Goal: Transaction & Acquisition: Subscribe to service/newsletter

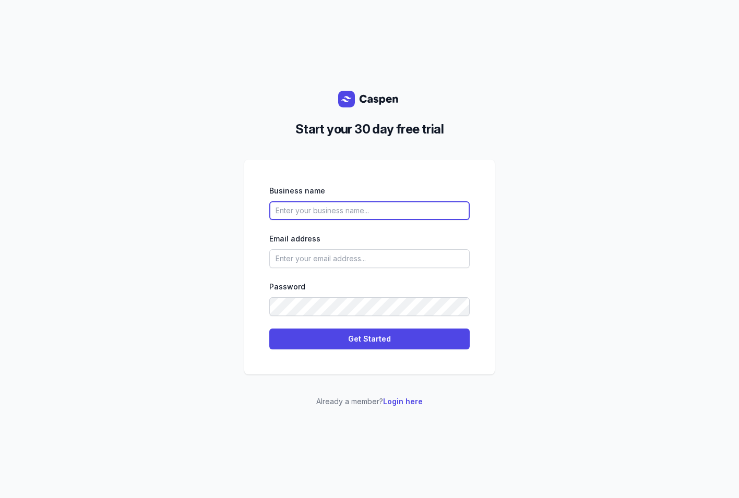
click at [374, 215] on input "text" at bounding box center [369, 210] width 200 height 19
type input "Clarity Assessments"
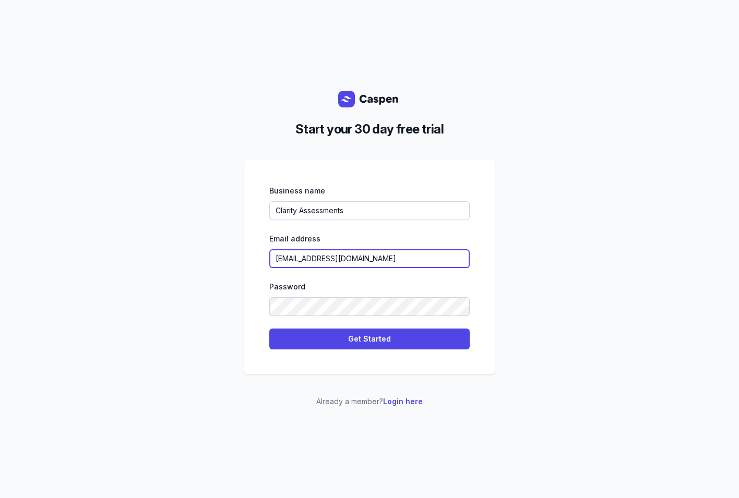
type input "[EMAIL_ADDRESS][DOMAIN_NAME]"
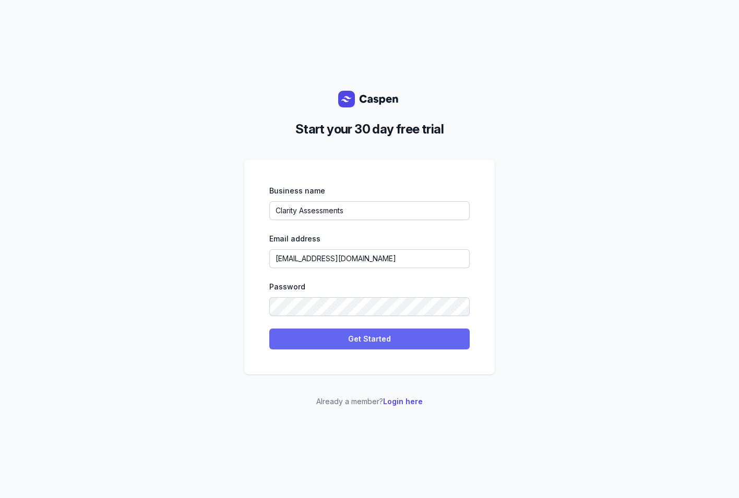
click at [357, 346] on button "Get Started" at bounding box center [369, 339] width 200 height 21
select select
select select "US"
select select "America/[GEOGRAPHIC_DATA]"
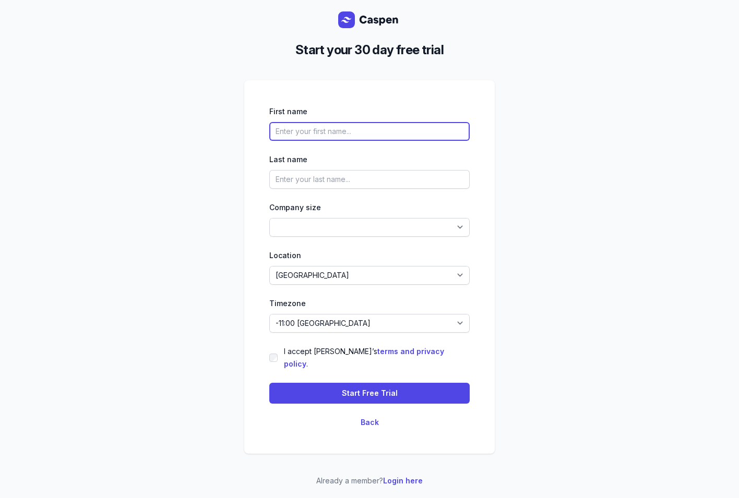
click at [329, 141] on input "text" at bounding box center [369, 131] width 200 height 19
type input "[PERSON_NAME]"
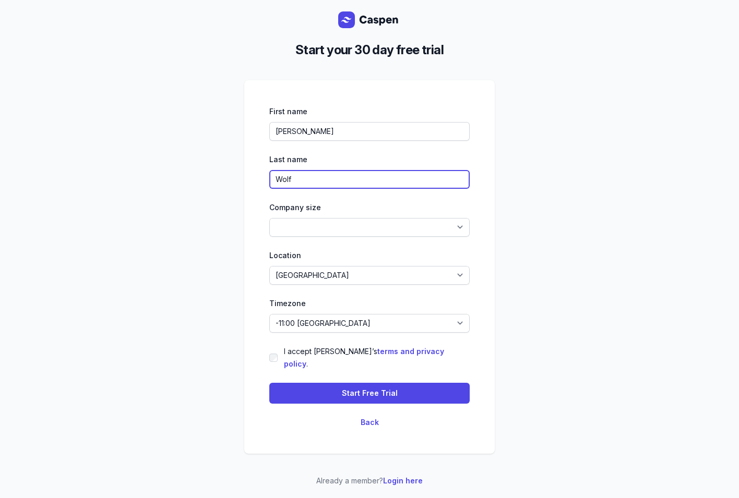
type input "Wolf"
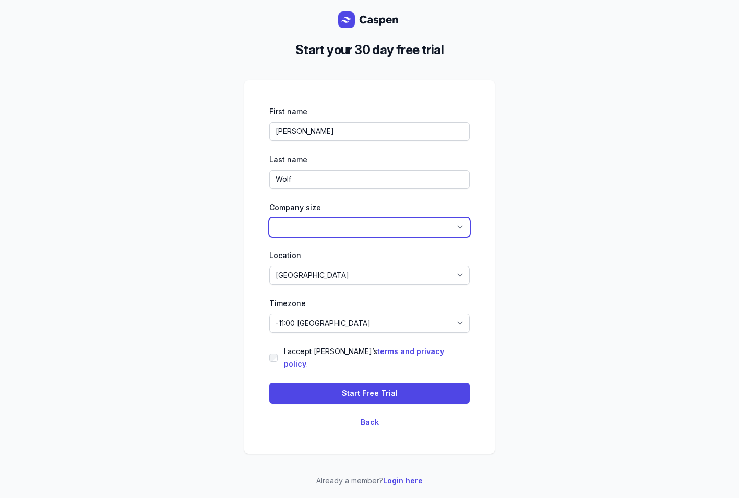
click at [335, 232] on select "1-4 5-14 15-49 50-99 100+" at bounding box center [369, 227] width 200 height 19
select select "1-4"
click at [269, 224] on select "1-4 5-14 15-49 50-99 100+" at bounding box center [369, 227] width 200 height 19
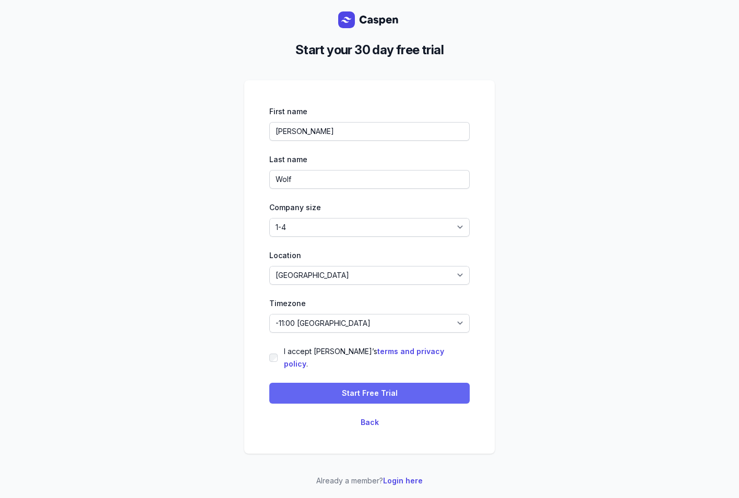
click at [386, 387] on span "Start Free Trial" at bounding box center [370, 393] width 56 height 13
click at [378, 387] on span "Start Free Trial" at bounding box center [370, 393] width 56 height 13
click at [374, 416] on button "Back" at bounding box center [369, 422] width 18 height 13
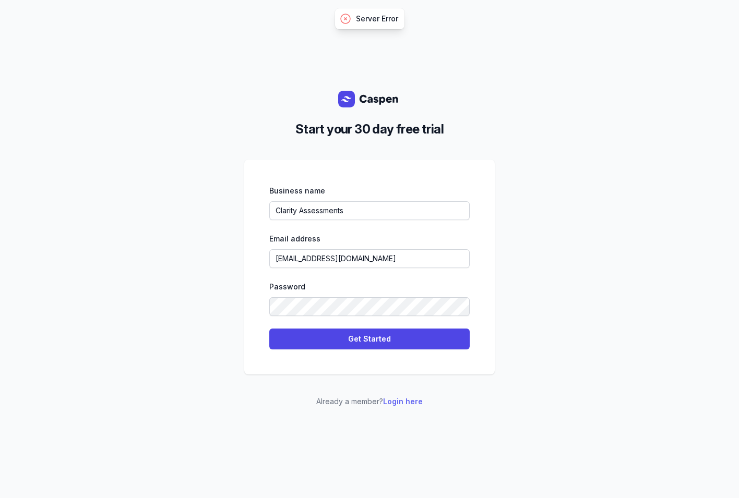
click at [409, 401] on link "Login here" at bounding box center [403, 401] width 40 height 9
